Goal: Find specific page/section: Find specific page/section

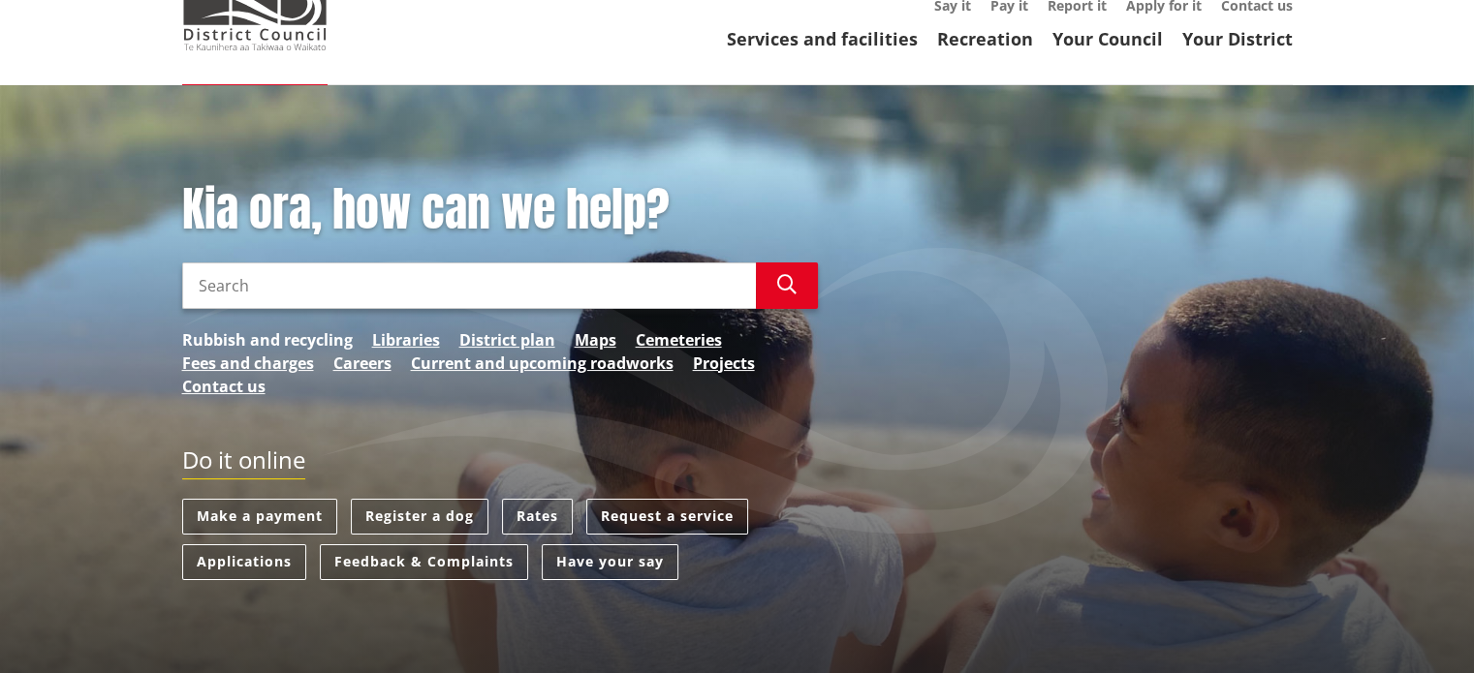
scroll to position [167, 0]
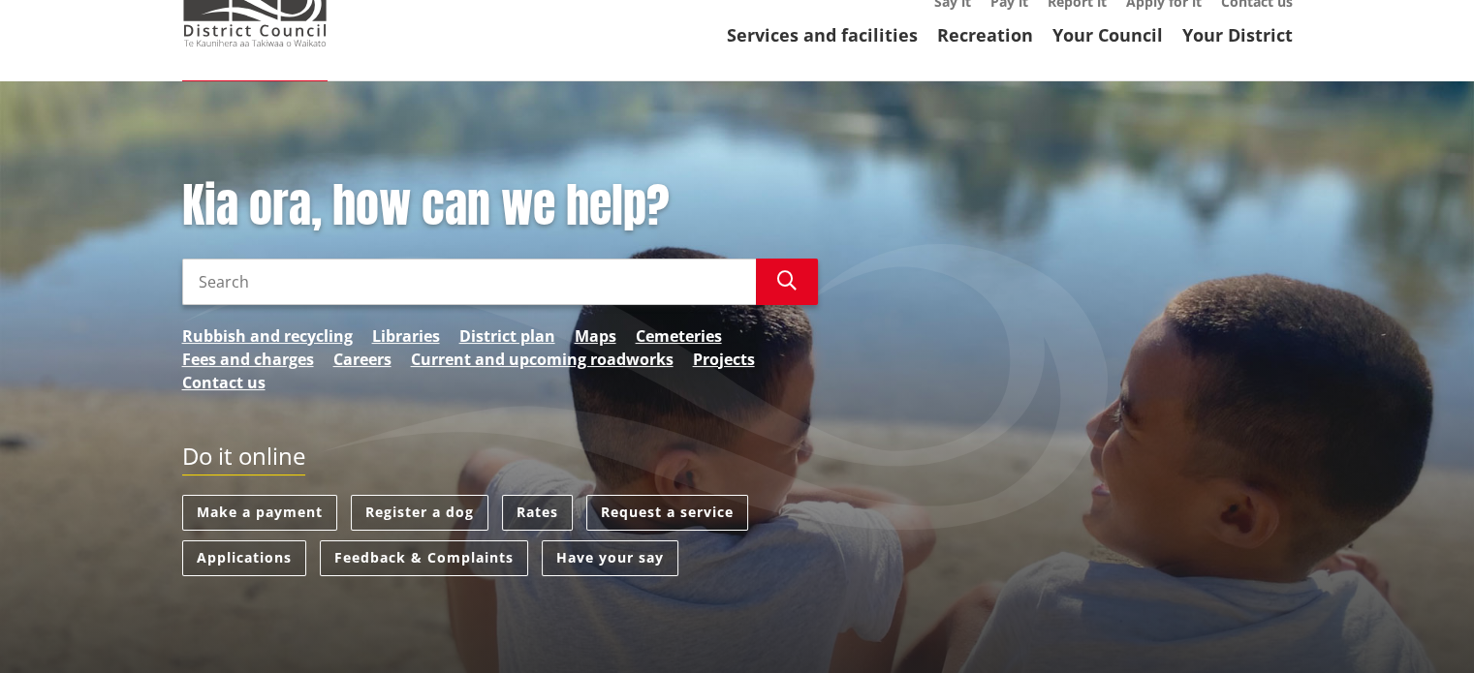
click at [530, 511] on link "Rates" at bounding box center [537, 513] width 71 height 36
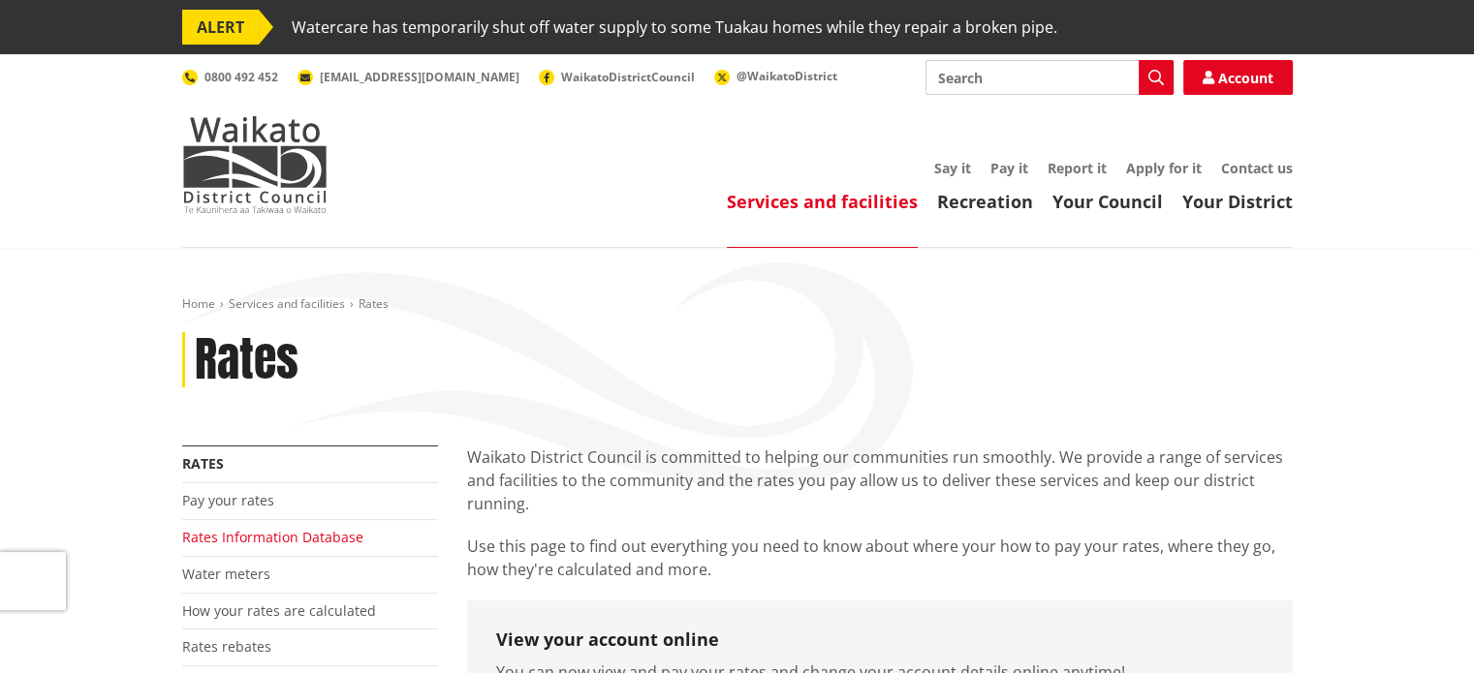
click at [217, 534] on link "Rates Information Database" at bounding box center [272, 537] width 181 height 18
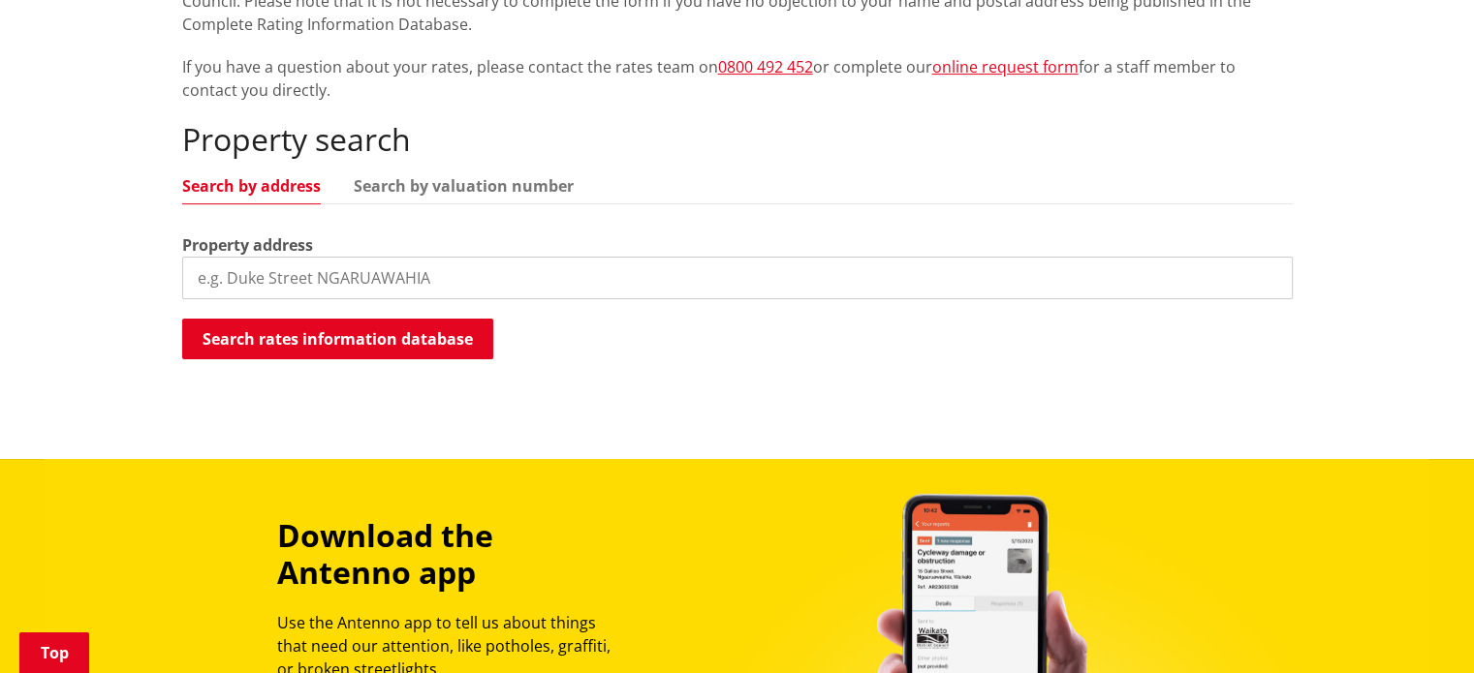
scroll to position [519, 0]
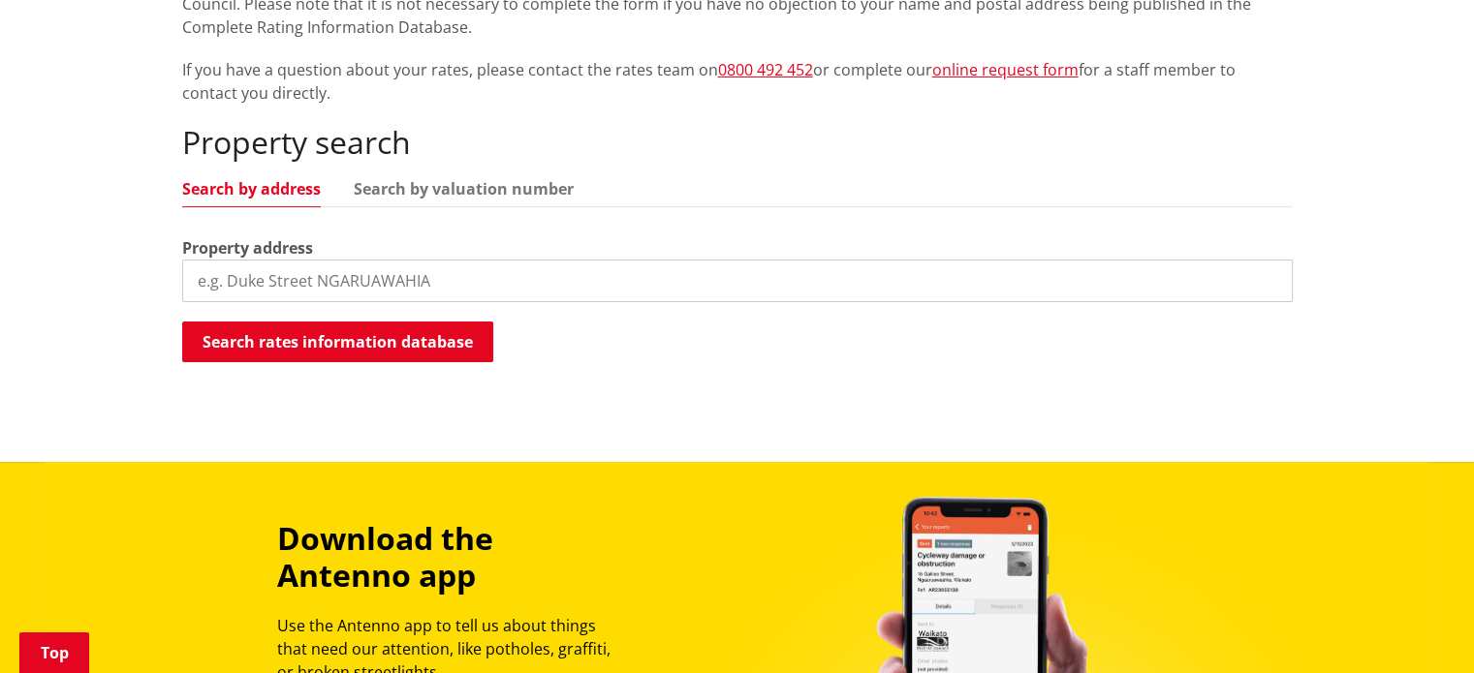
click at [248, 290] on input "search" at bounding box center [737, 281] width 1110 height 43
type input "[STREET_ADDRESS]"
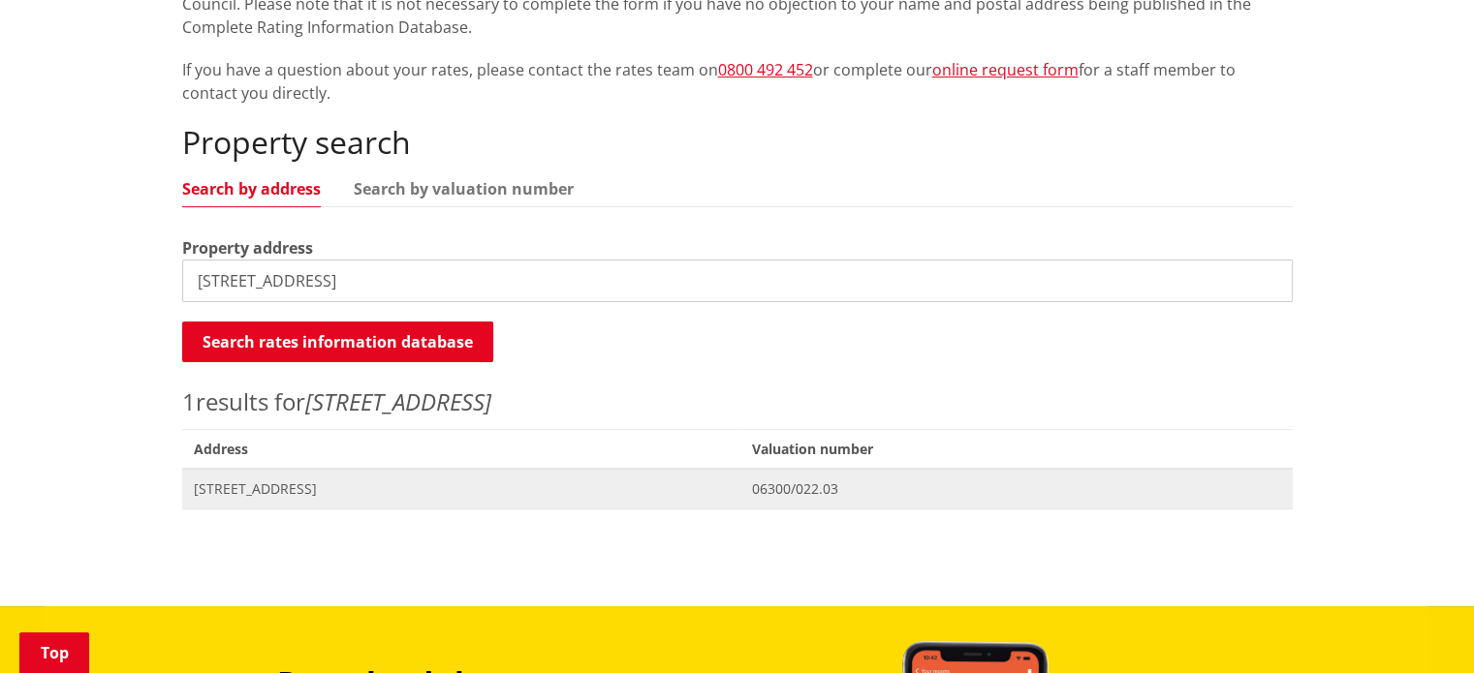
click at [241, 499] on span "Address 937 Klondyke Road TUAKAU" at bounding box center [461, 489] width 559 height 40
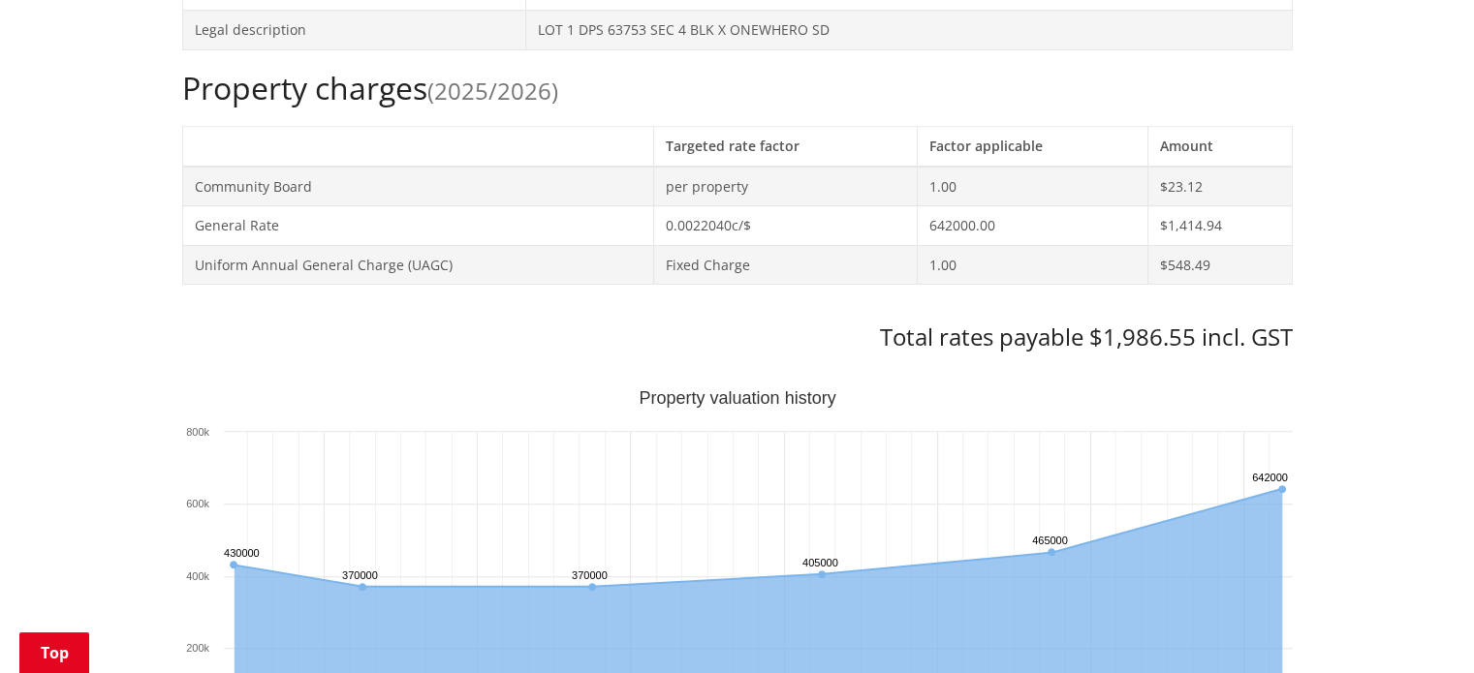
scroll to position [833, 0]
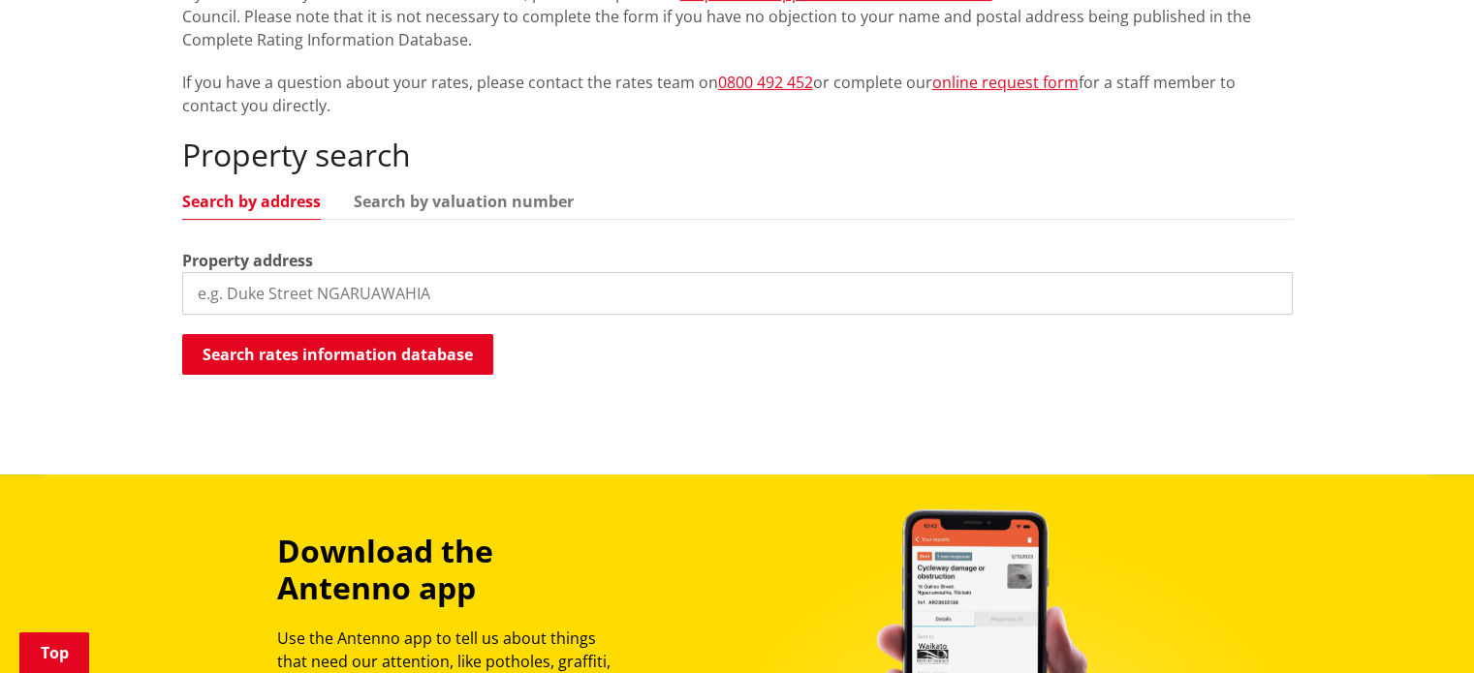
scroll to position [508, 0]
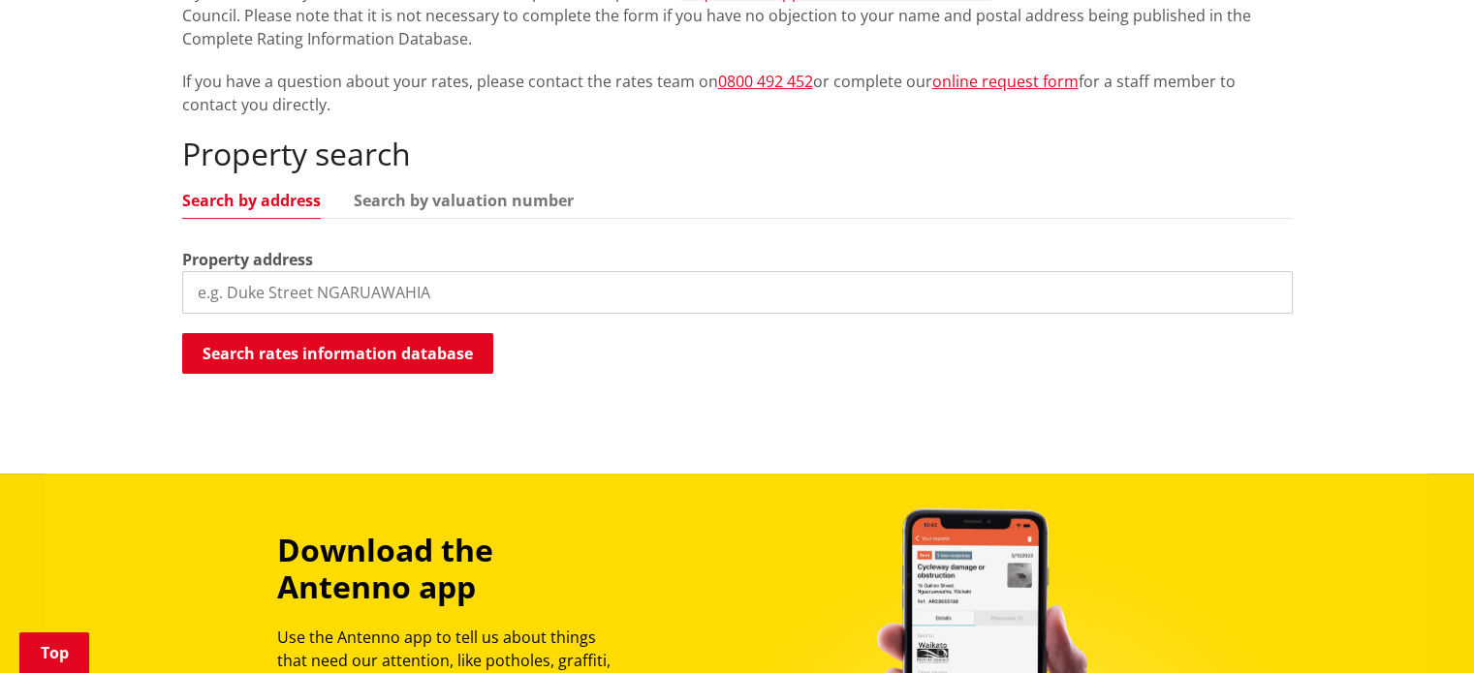
click at [270, 288] on input "search" at bounding box center [737, 292] width 1110 height 43
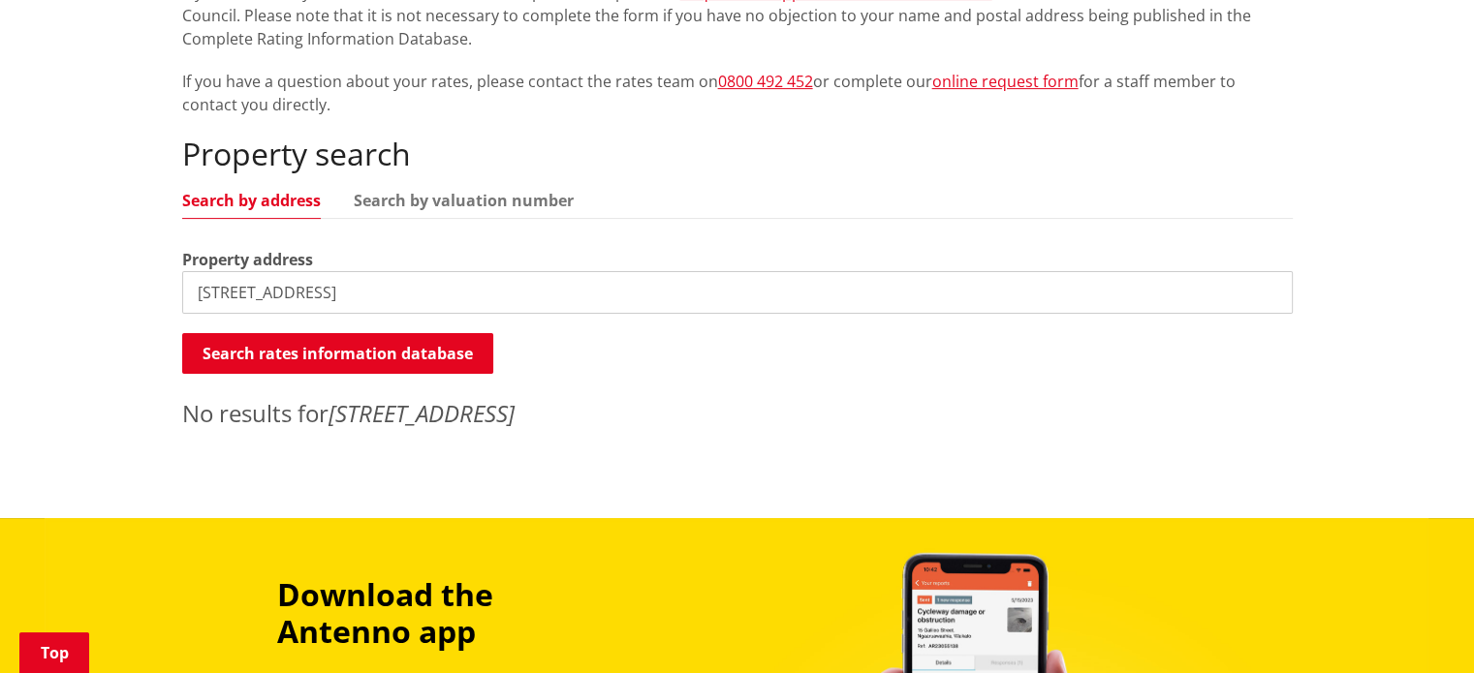
scroll to position [612, 0]
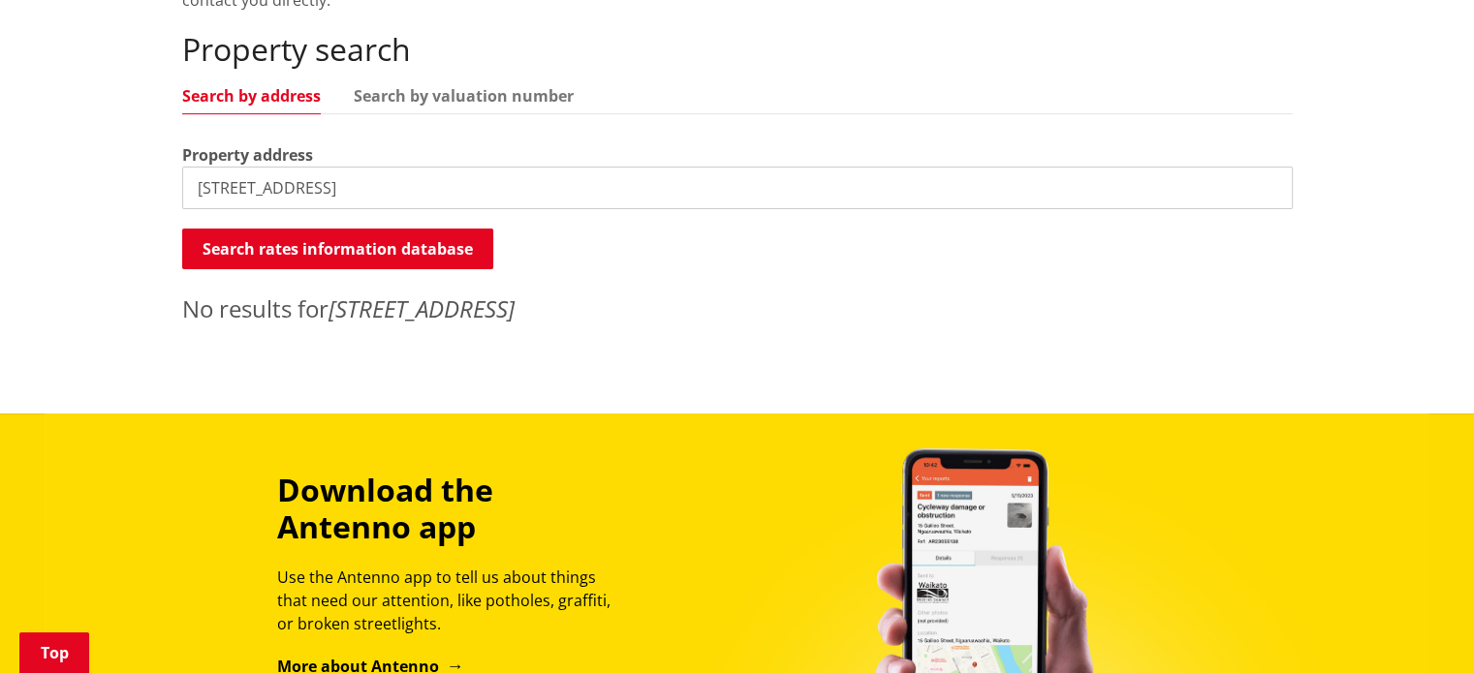
click at [341, 181] on input "[STREET_ADDRESS]" at bounding box center [737, 188] width 1110 height 43
click at [231, 185] on input "1135 klondyke" at bounding box center [737, 188] width 1110 height 43
click at [353, 181] on input "1137 klondyke" at bounding box center [737, 188] width 1110 height 43
click at [232, 192] on input "1137 klondyke" at bounding box center [737, 188] width 1110 height 43
click at [330, 185] on input "1135 klondyke" at bounding box center [737, 188] width 1110 height 43
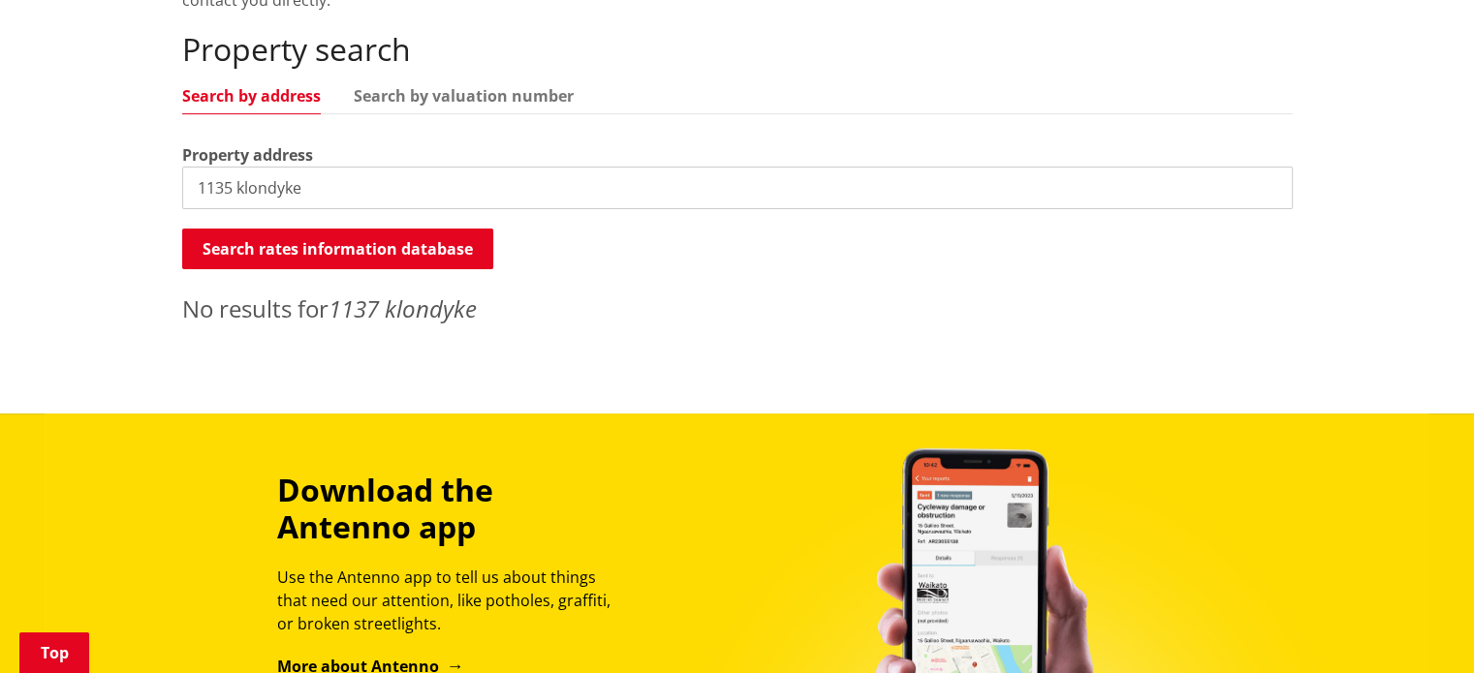
type input "1135 klondyke"
click at [297, 189] on input "1135 klondyke" at bounding box center [737, 188] width 1110 height 43
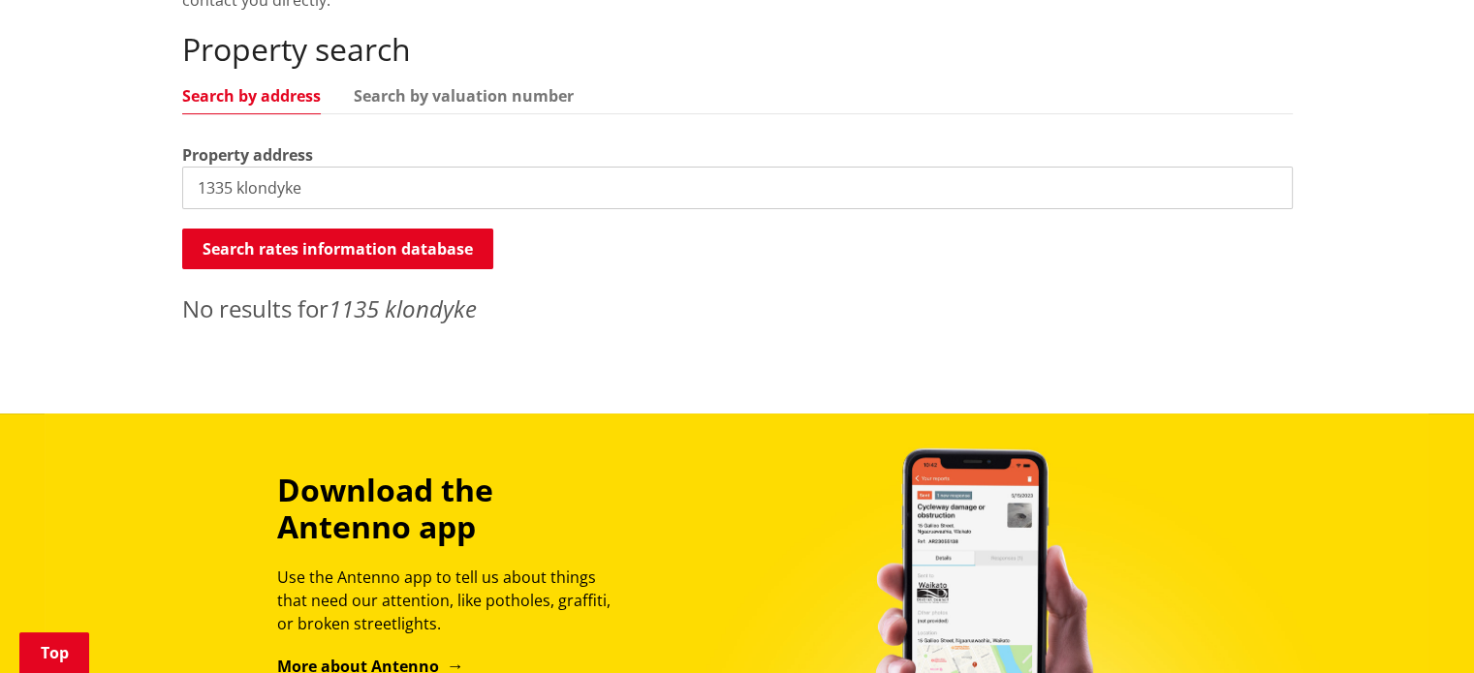
type input "1335 klondyke"
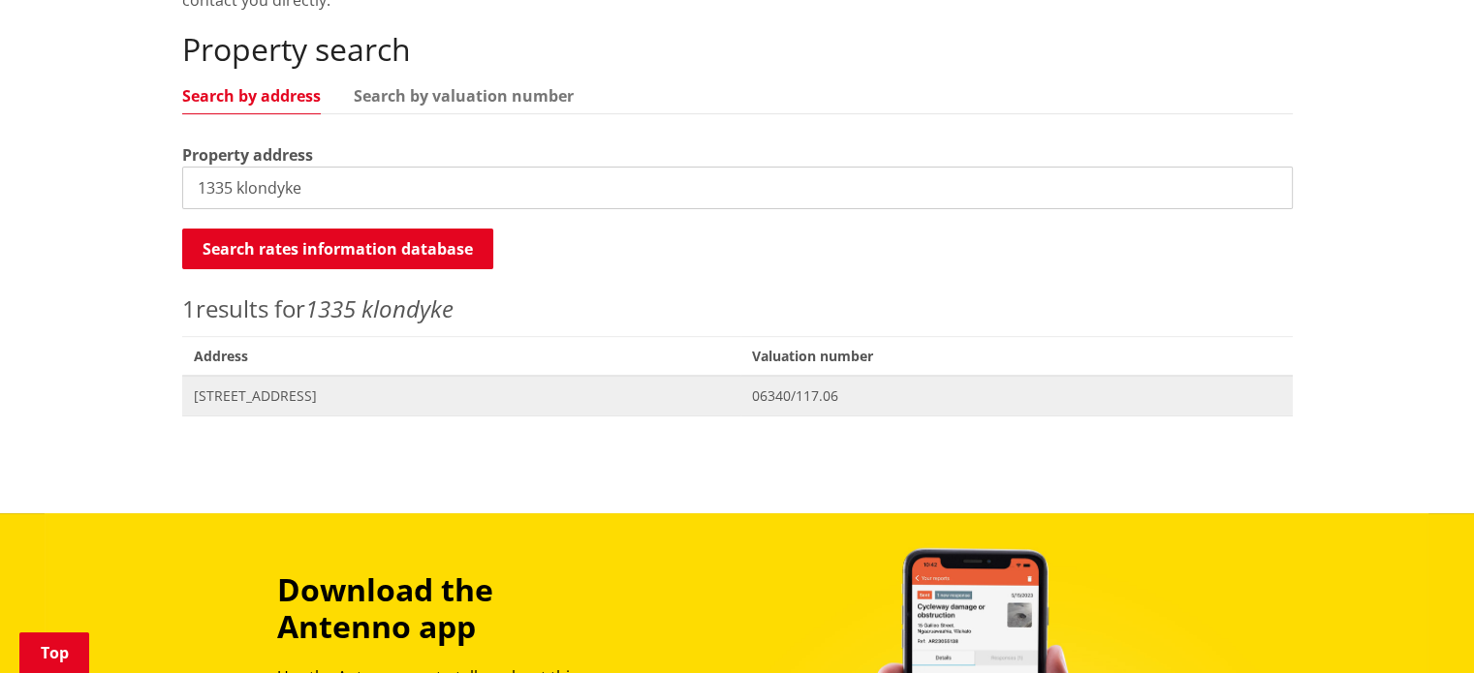
click at [282, 395] on span "[STREET_ADDRESS]" at bounding box center [462, 396] width 536 height 19
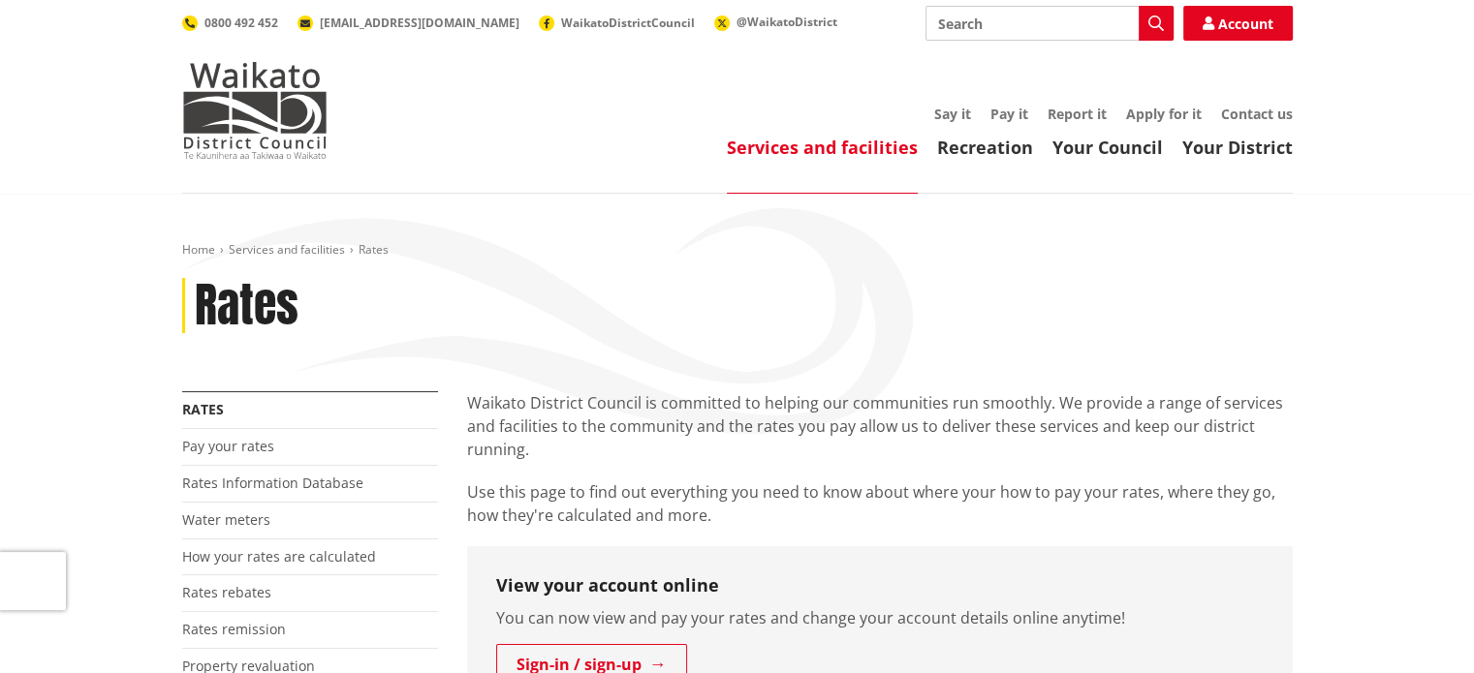
scroll to position [445, 0]
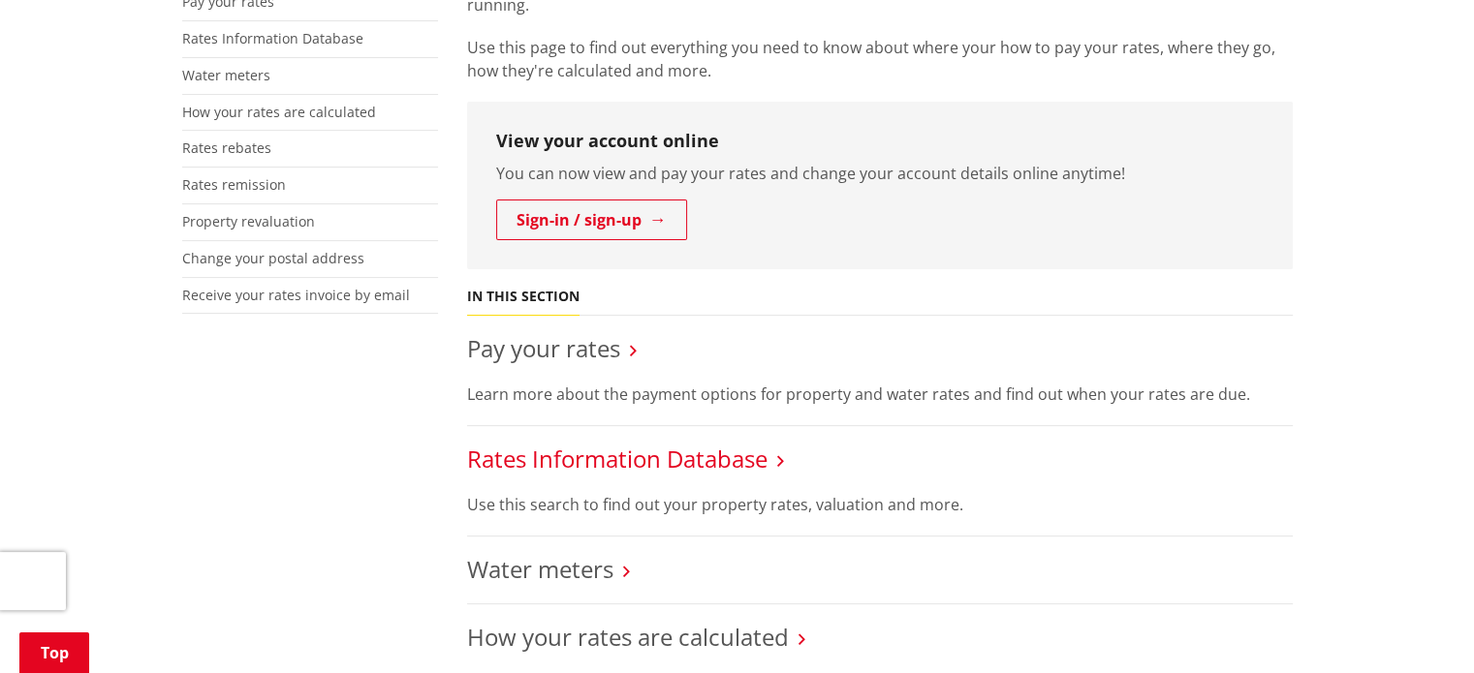
click at [580, 456] on link "Rates Information Database" at bounding box center [617, 459] width 300 height 32
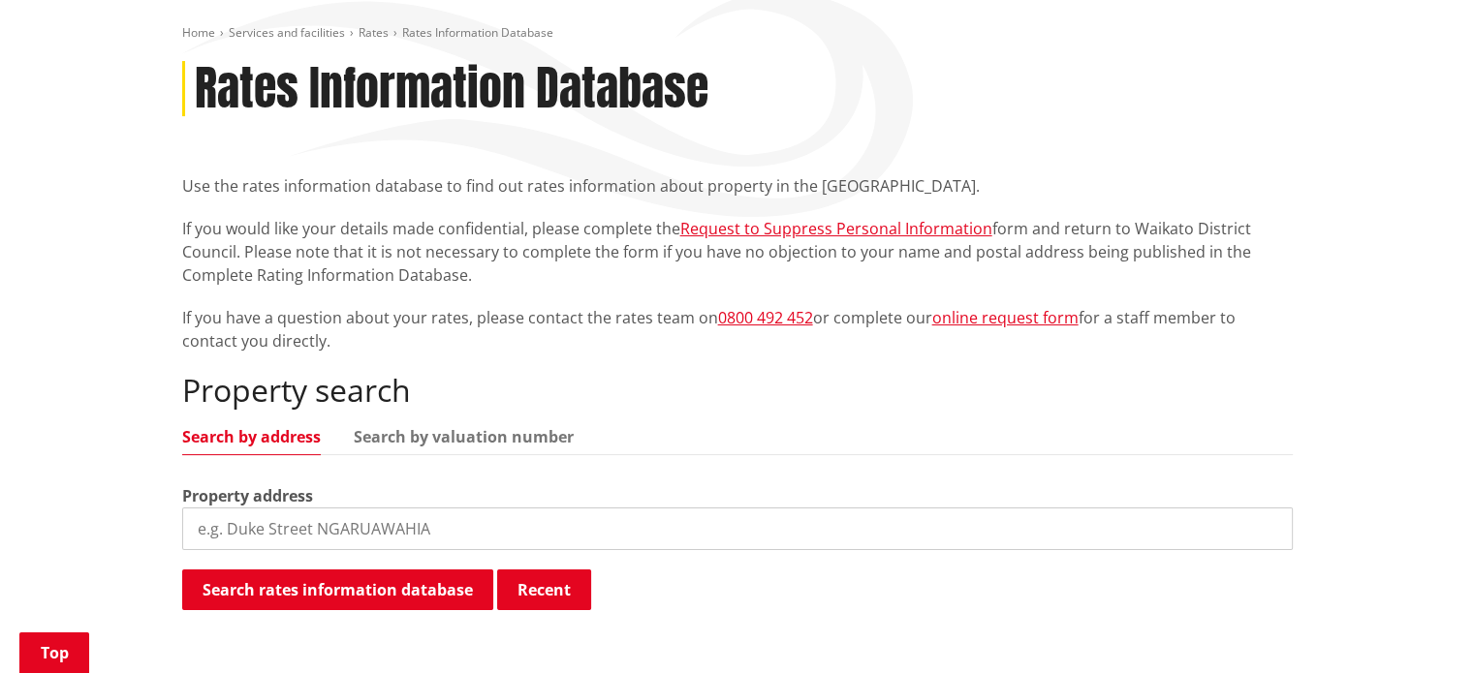
scroll to position [217, 0]
click at [355, 524] on input "search" at bounding box center [737, 529] width 1110 height 43
click at [355, 524] on input "1335 [PERSON_NAME]'" at bounding box center [737, 529] width 1110 height 43
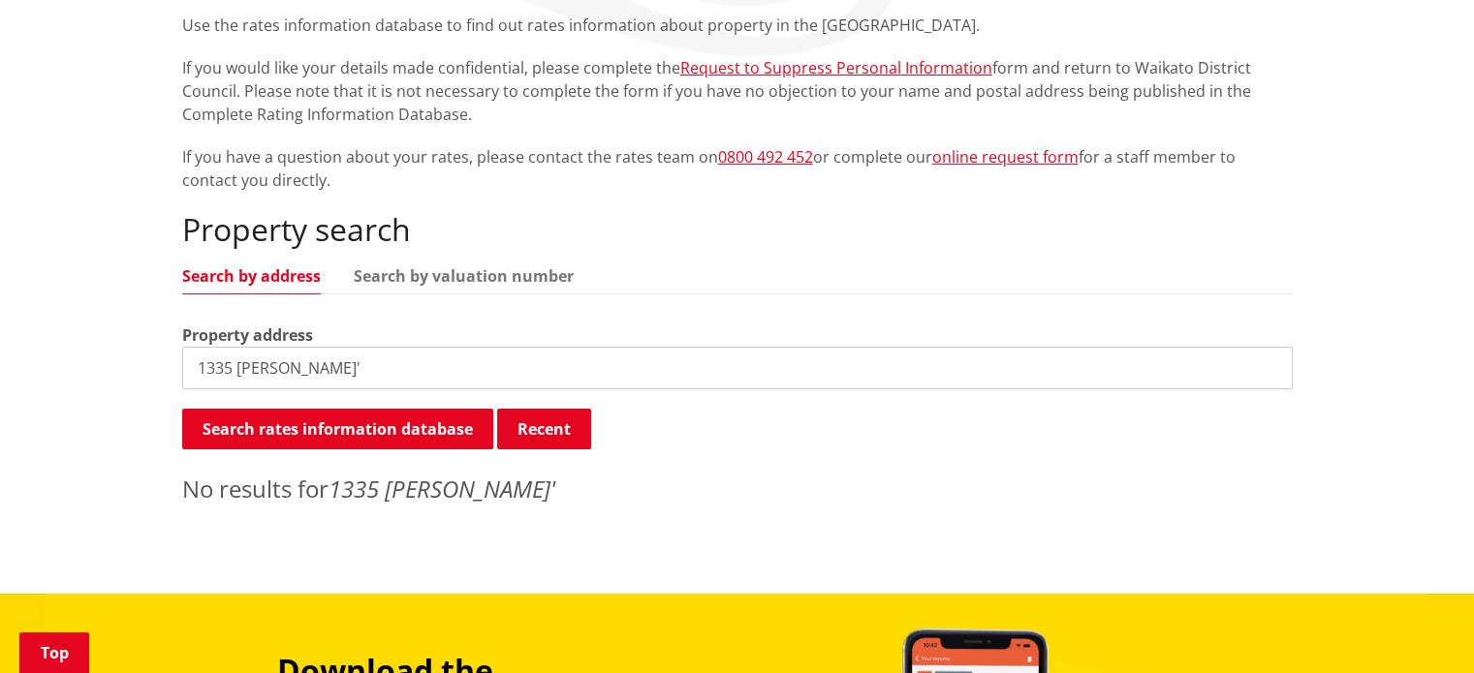
scroll to position [379, 0]
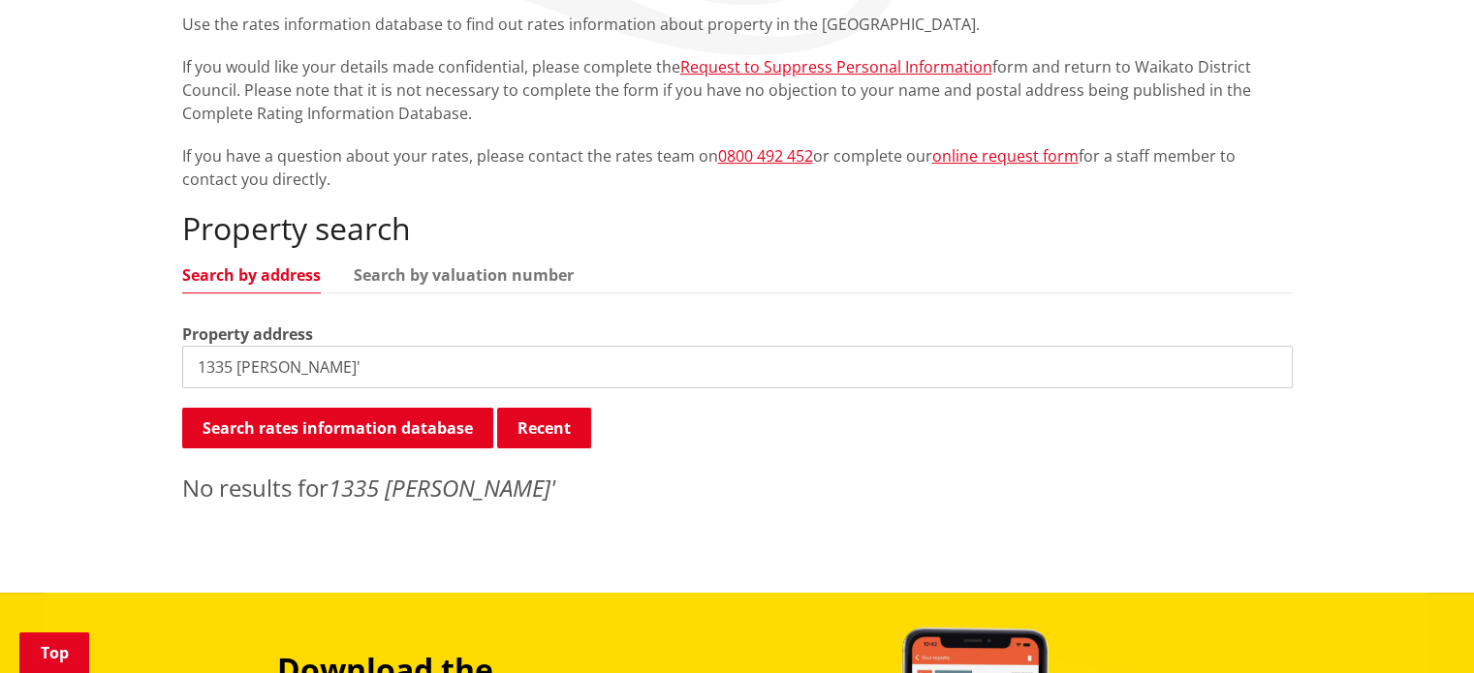
click at [331, 366] on input "1335 klondyke'" at bounding box center [737, 367] width 1110 height 43
type input "1335 klondyke"
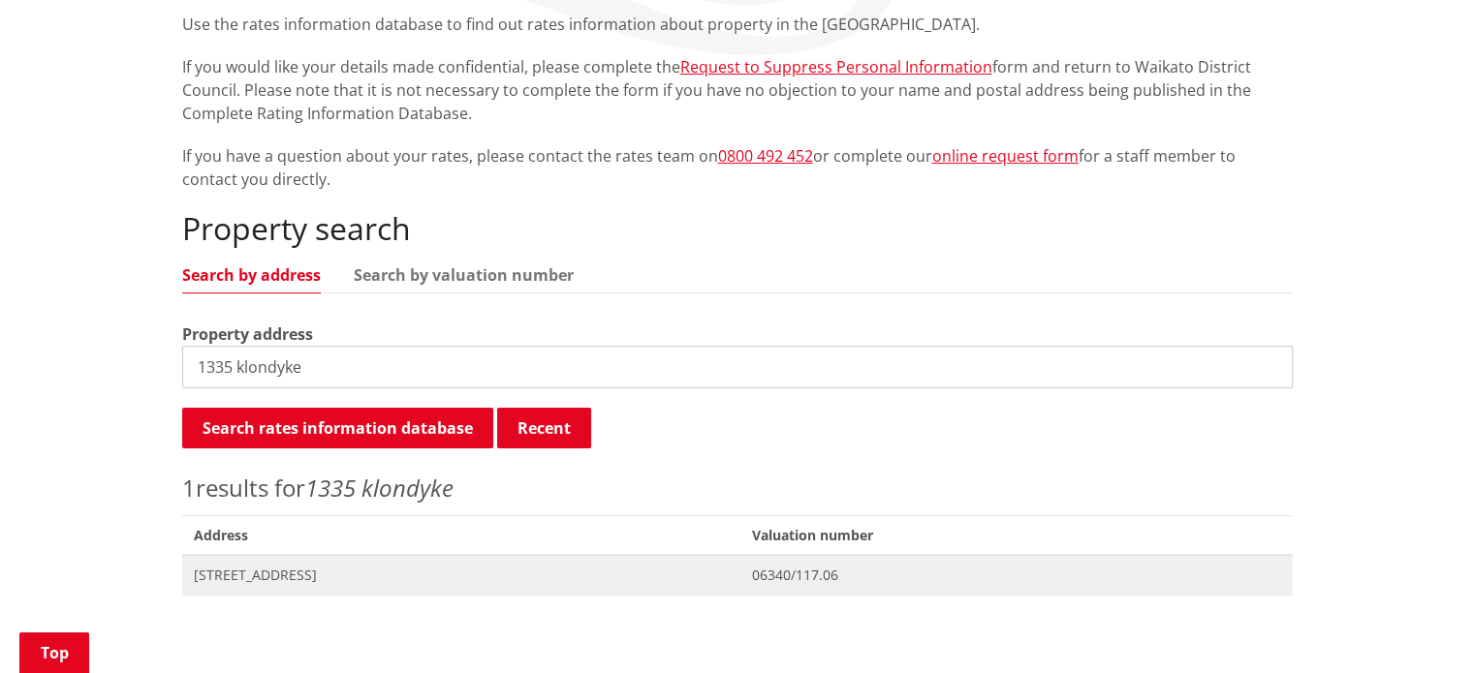
click at [256, 579] on span "[STREET_ADDRESS]" at bounding box center [462, 575] width 536 height 19
